Goal: Transaction & Acquisition: Purchase product/service

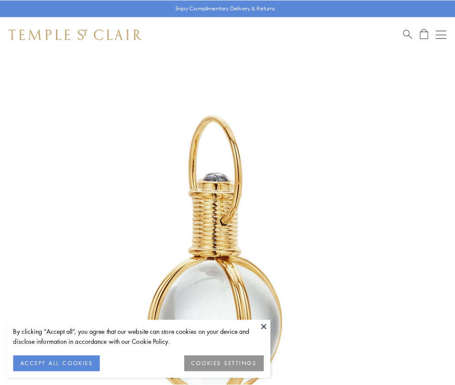
scroll to position [226, 0]
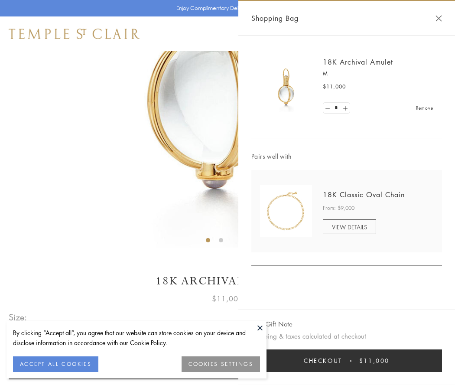
click at [347, 360] on button "Checkout $11,000" at bounding box center [346, 360] width 191 height 23
